Goal: Task Accomplishment & Management: Manage account settings

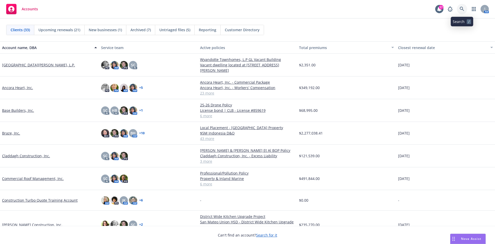
click at [462, 10] on icon at bounding box center [462, 9] width 5 height 5
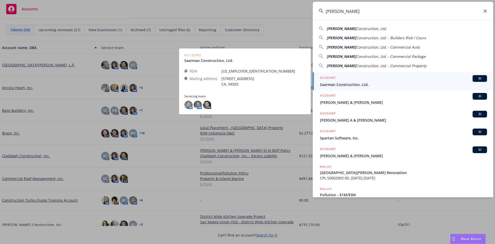
type input "Saarman"
click at [383, 82] on span "Saarman Construction, Ltd." at bounding box center [403, 84] width 167 height 5
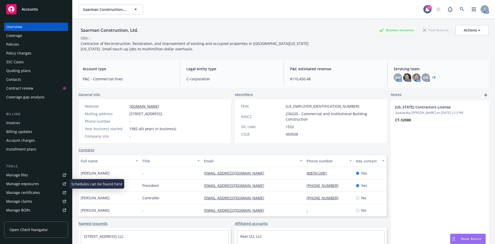
click at [31, 174] on link "Manage files" at bounding box center [36, 175] width 64 height 8
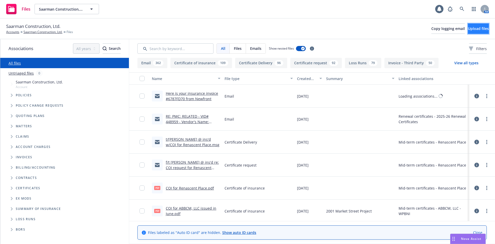
click at [468, 30] on button "Upload files" at bounding box center [478, 28] width 21 height 10
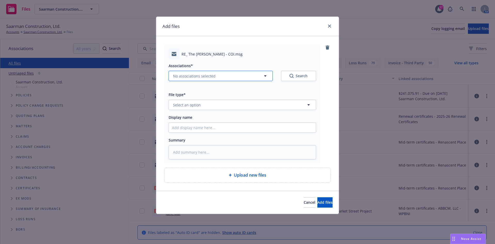
click at [200, 79] on button "No associations selected" at bounding box center [221, 76] width 104 height 10
type textarea "x"
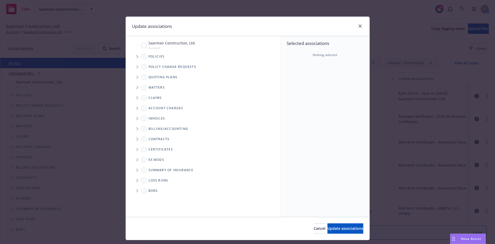
click at [136, 56] on icon "Tree Example" at bounding box center [137, 56] width 2 height 3
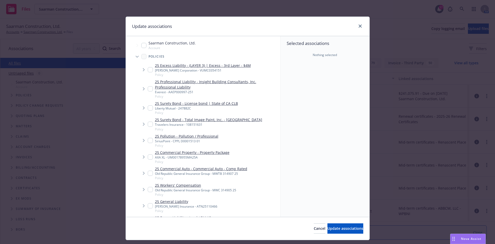
click at [148, 207] on input "Tree Example" at bounding box center [150, 205] width 5 height 5
checkbox input "true"
click at [149, 189] on input "Tree Example" at bounding box center [150, 189] width 5 height 5
checkbox input "true"
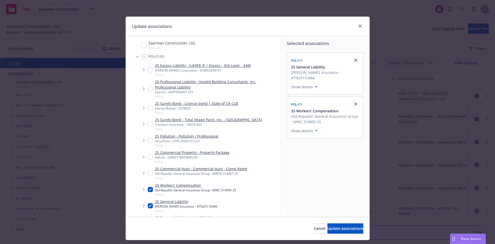
click at [150, 173] on input "Tree Example" at bounding box center [150, 172] width 5 height 5
checkbox input "true"
click at [327, 224] on button "Update associations" at bounding box center [345, 228] width 36 height 10
type textarea "x"
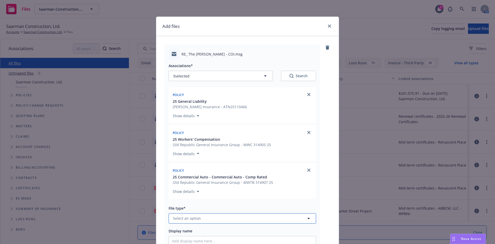
click at [232, 219] on button "Select an option" at bounding box center [242, 218] width 147 height 10
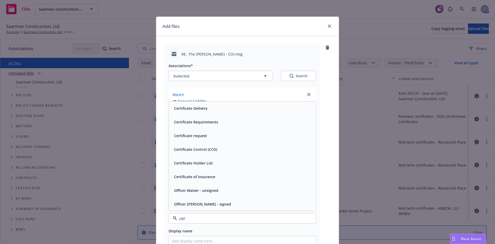
type input "cert"
click at [222, 130] on div "Certificate Delivery" at bounding box center [242, 136] width 147 height 14
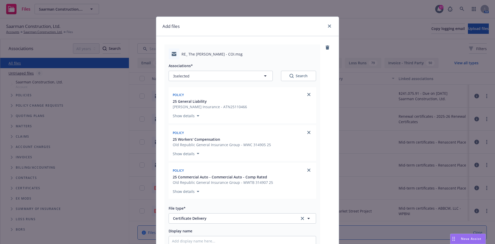
scroll to position [52, 0]
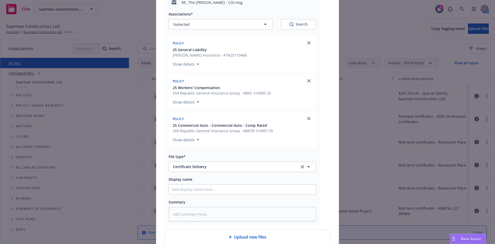
click at [193, 194] on div at bounding box center [242, 189] width 147 height 10
click at [190, 189] on input "Display name" at bounding box center [242, 189] width 147 height 10
paste input "Berding & Weil LLP - COI - RE: The Shattuck Apartments project at 2701 Shattuck…"
type textarea "x"
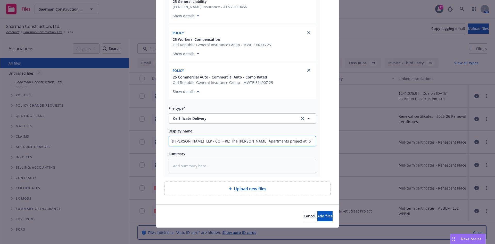
scroll to position [100, 0]
type input "Berding & Weil LLP - COI - RE: The Shattuck Apartments project at 2701 Shattuck…"
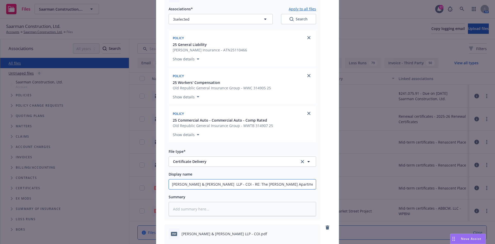
scroll to position [0, 0]
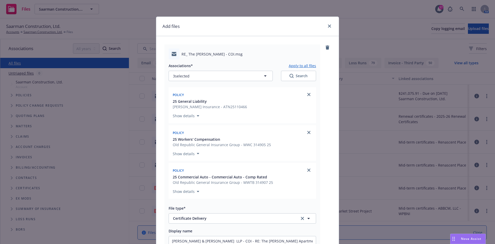
click at [300, 65] on button "Apply to all files" at bounding box center [302, 65] width 27 height 6
click at [300, 67] on button "Apply to all files" at bounding box center [302, 65] width 27 height 6
click at [300, 66] on button "Apply to all files" at bounding box center [302, 65] width 27 height 6
type textarea "x"
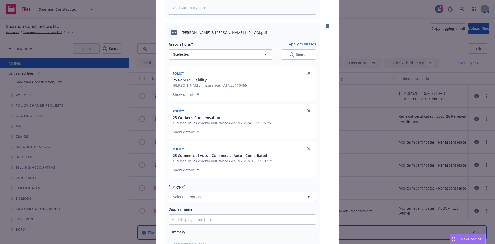
scroll to position [335, 0]
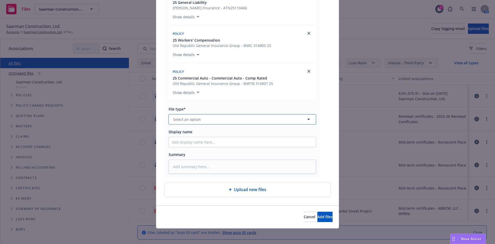
click at [227, 119] on button "Select an option" at bounding box center [242, 119] width 147 height 10
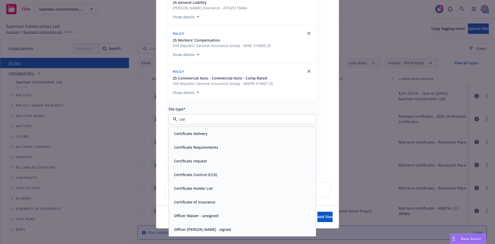
type input "cert"
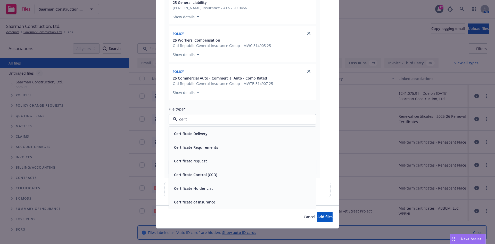
click at [207, 205] on div "Certificate of insurance" at bounding box center [194, 201] width 44 height 7
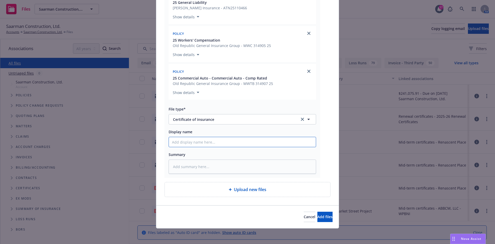
paste input "Berding & Weil LLP - COI - RE: The Shattuck Apartments project at 2701 Shattuck…"
type textarea "x"
type input "Berding & Weil LLP - COI - RE: The Shattuck Apartments project at 2701 Shattuck…"
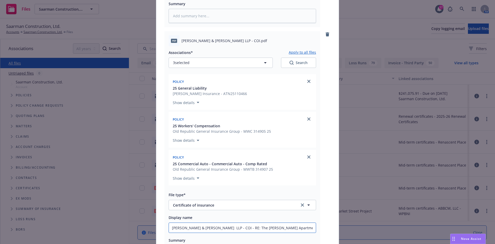
scroll to position [232, 0]
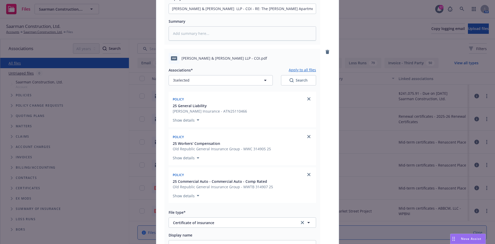
click at [302, 71] on button "Apply to all files" at bounding box center [302, 70] width 27 height 6
click at [302, 70] on button "Apply to all files" at bounding box center [302, 70] width 27 height 6
type textarea "x"
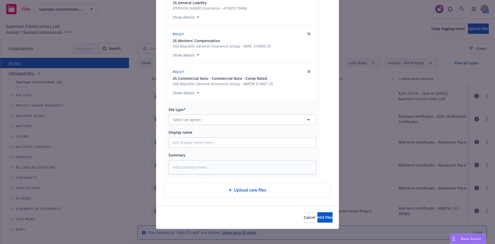
scroll to position [573, 0]
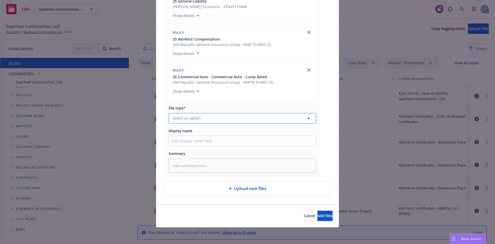
click at [222, 120] on button "Select an option" at bounding box center [242, 118] width 147 height 10
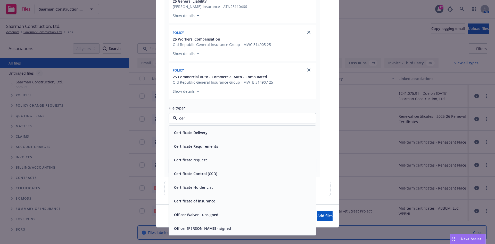
type input "cert"
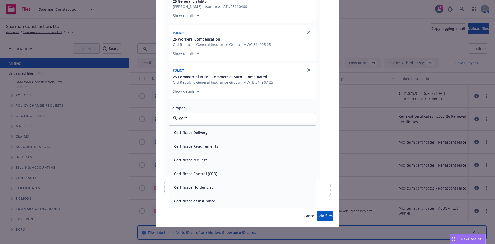
click at [208, 162] on div "Certificate request" at bounding box center [242, 159] width 141 height 7
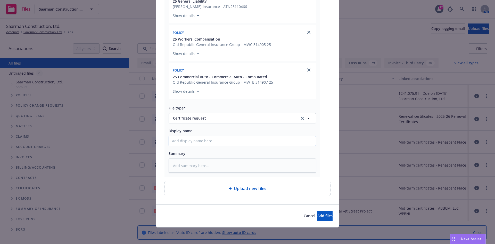
paste input "Berding & Weil LLP - COI - RE: The Shattuck Apartments project at 2701 Shattuck…"
type textarea "x"
type input "Berding & Weil LLP - COI - RE: The Shattuck Apartments project at 2701 Shattuck…"
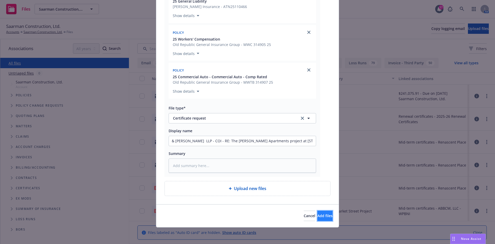
scroll to position [0, 0]
click at [317, 216] on span "Add files" at bounding box center [324, 215] width 15 height 5
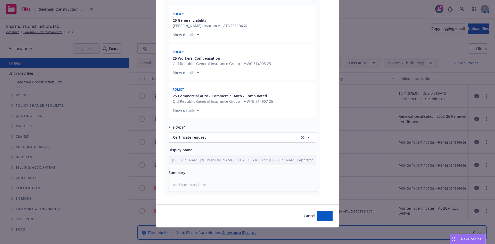
scroll to position [553, 0]
type textarea "x"
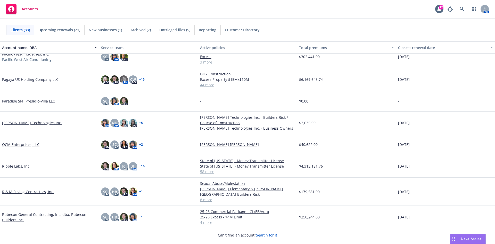
scroll to position [387, 0]
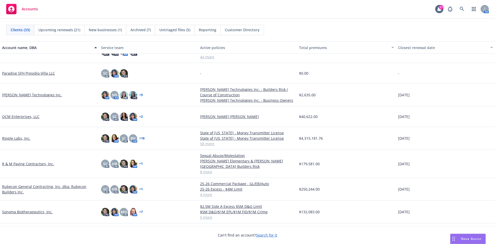
click at [39, 188] on link "Rubecon General Contracting, Inc. dba: Rubecon Builders Inc." at bounding box center [49, 189] width 95 height 11
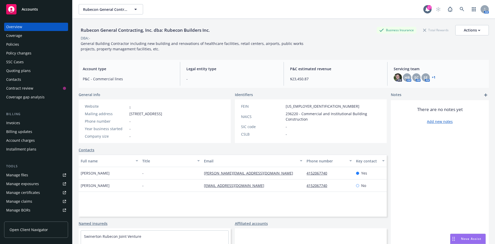
click at [17, 45] on div "Policies" at bounding box center [12, 44] width 13 height 8
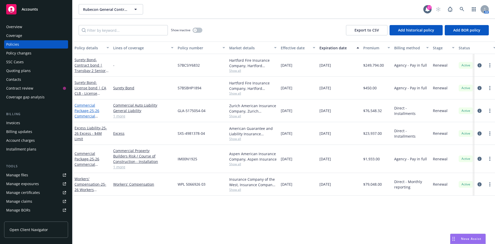
click at [88, 107] on link "Commercial Package - 25-26 Commercial Package - GL/EB/Auto" at bounding box center [86, 116] width 25 height 27
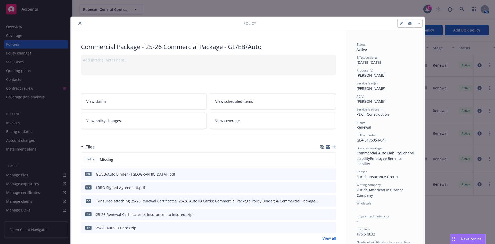
click at [79, 23] on icon "close" at bounding box center [79, 23] width 3 height 3
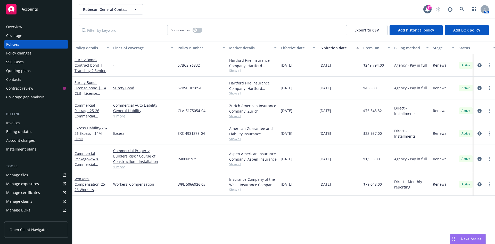
click at [86, 181] on div "Workers' Compensation - 25-26 Workers Compensation" at bounding box center [91, 184] width 35 height 16
